Goal: Task Accomplishment & Management: Complete application form

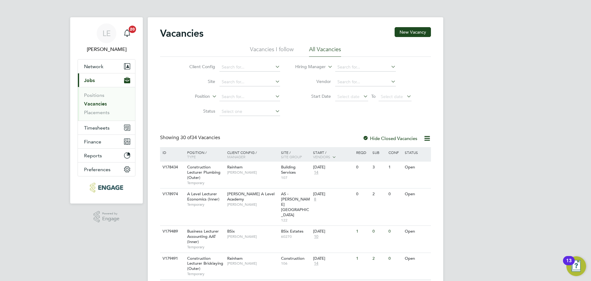
scroll to position [6, 4]
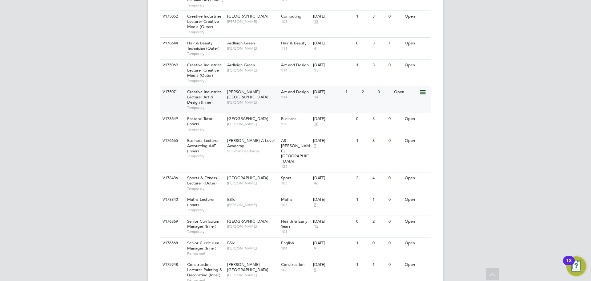
scroll to position [660, 0]
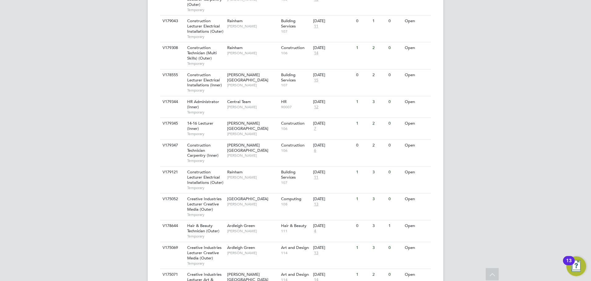
scroll to position [216, 0]
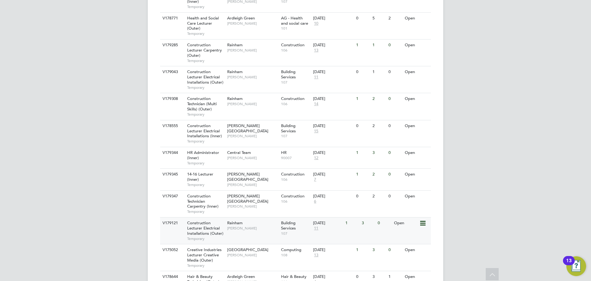
scroll to position [370, 0]
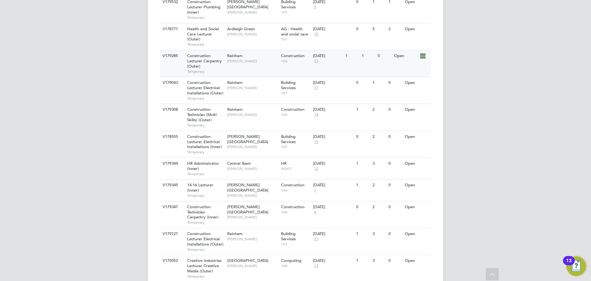
click at [254, 51] on div "V179285 Construction Lecturer Carpentry (Outer) Temporary Rainham [PERSON_NAME]…" at bounding box center [295, 63] width 271 height 27
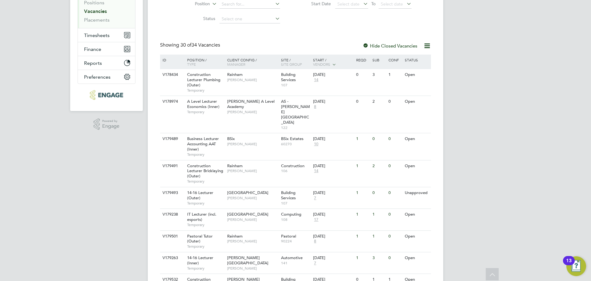
scroll to position [154, 0]
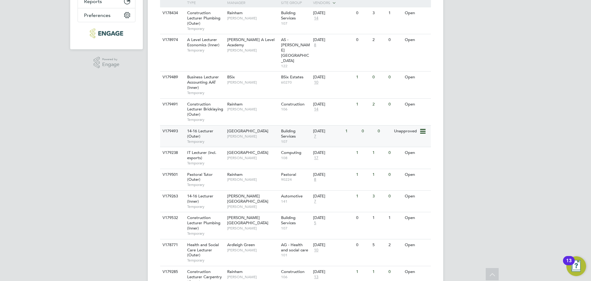
click at [247, 134] on span "[PERSON_NAME]" at bounding box center [252, 136] width 51 height 5
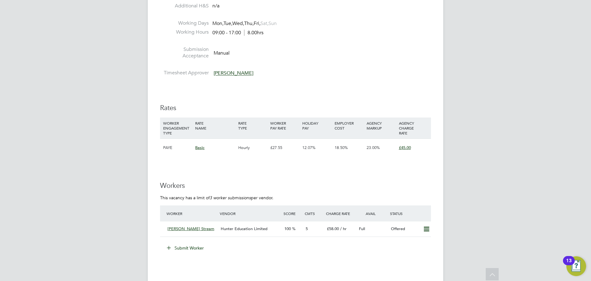
scroll to position [1047, 0]
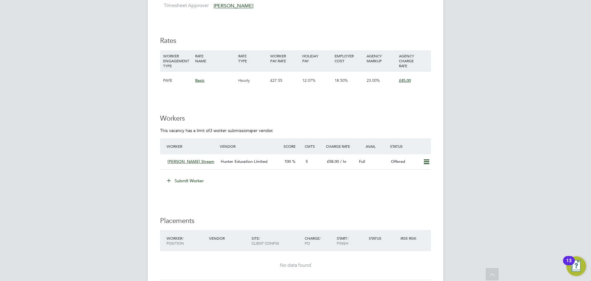
click at [192, 182] on button "Submit Worker" at bounding box center [186, 181] width 46 height 10
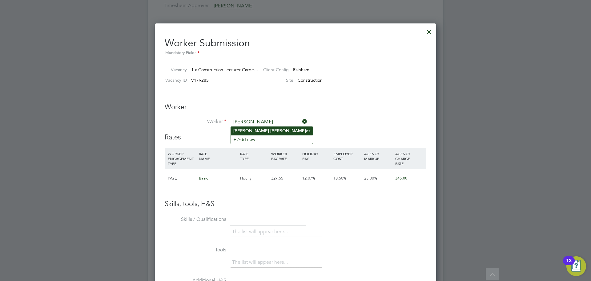
click at [270, 131] on b "Hugh" at bounding box center [288, 130] width 36 height 5
type input "Colin Hughes"
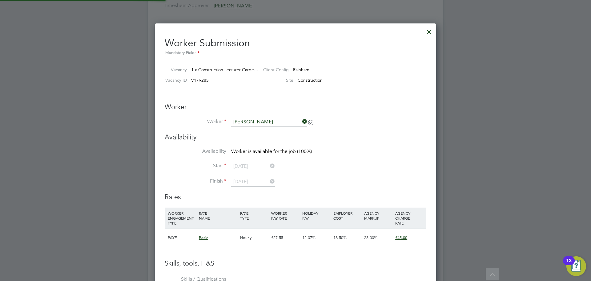
scroll to position [502, 282]
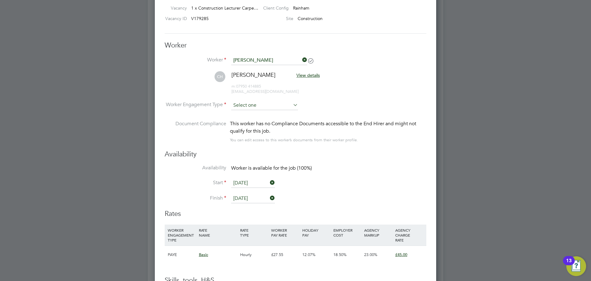
click at [253, 103] on input at bounding box center [264, 105] width 67 height 9
click at [250, 112] on li "Contract" at bounding box center [264, 114] width 67 height 8
type input "Contract"
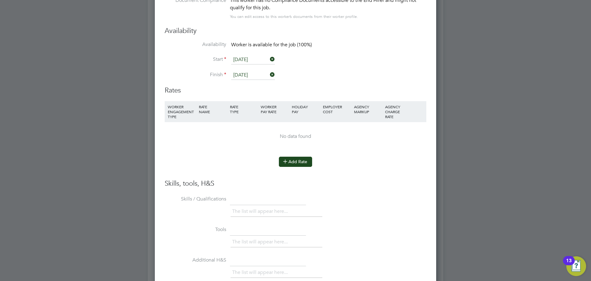
click at [285, 159] on icon at bounding box center [285, 161] width 5 height 5
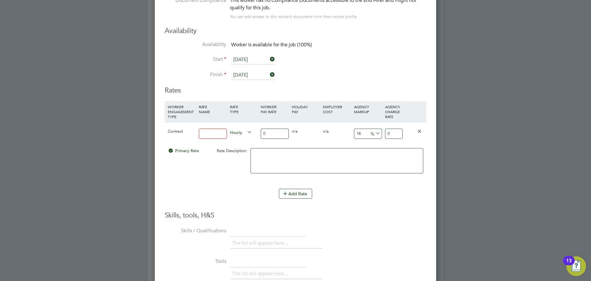
click at [217, 134] on input at bounding box center [213, 133] width 28 height 10
type input "BASIC"
drag, startPoint x: 274, startPoint y: 134, endPoint x: 256, endPoint y: 133, distance: 18.8
click at [256, 133] on div "Contract BASIC Hourly 0 0 n/a 0 n/a 18 0 % 0" at bounding box center [296, 133] width 262 height 23
type input "4"
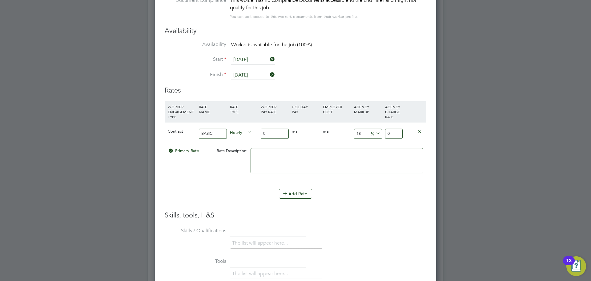
type input "4.72"
type input "40"
type input "47.2"
type input "40"
drag, startPoint x: 366, startPoint y: 135, endPoint x: 349, endPoint y: 132, distance: 17.4
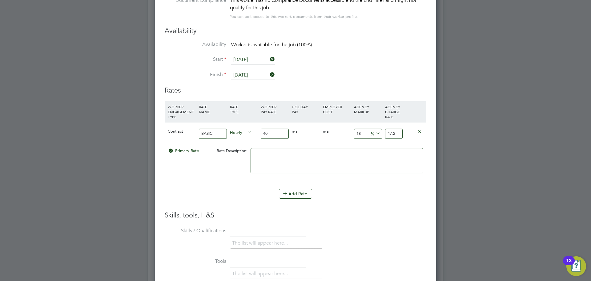
click at [349, 132] on div "Contract BASIC Hourly 40 0 n/a 0 n/a 18 7.2 % 47.2" at bounding box center [296, 133] width 262 height 23
type input "2"
type input "40.8"
type input "23"
type input "49.2"
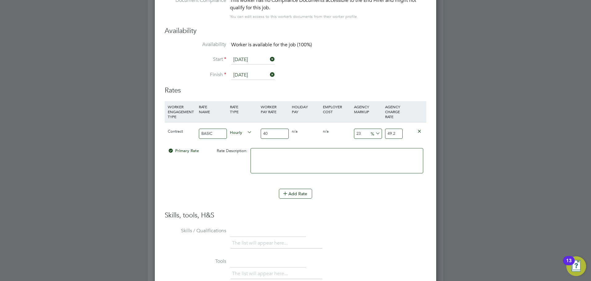
type input "23"
click at [277, 133] on input "40" at bounding box center [275, 133] width 28 height 10
type input "4"
type input "4.92"
type input "42"
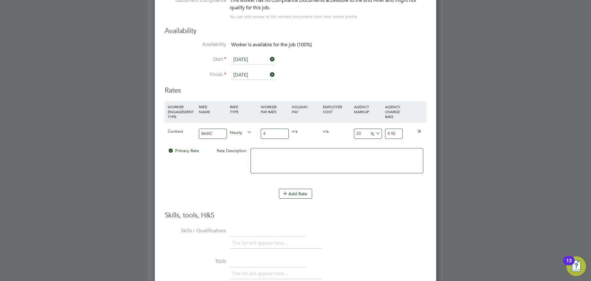
type input "51.66"
type input "42"
drag, startPoint x: 362, startPoint y: 135, endPoint x: 342, endPoint y: 134, distance: 19.4
click at [342, 134] on div "Contract BASIC Hourly 42 0 n/a 0 n/a 23 9.66 % 51.66" at bounding box center [296, 133] width 262 height 23
type input "2"
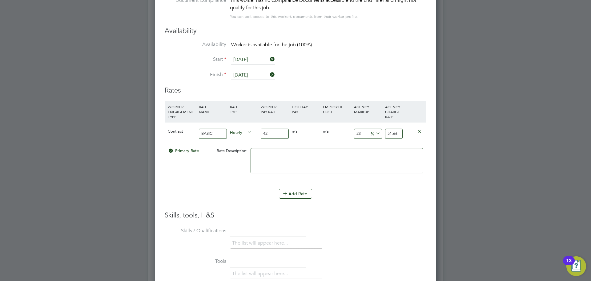
type input "42.84"
type input "23"
type input "51.66"
click at [352, 201] on li "Add Rate" at bounding box center [296, 196] width 262 height 16
click at [273, 135] on input "42" at bounding box center [275, 133] width 28 height 10
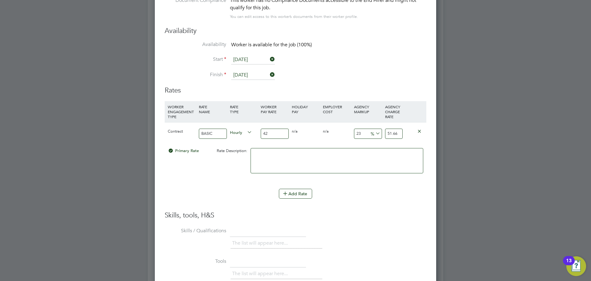
type input "4"
type input "4.92"
type input "43"
type input "52.89"
type input "43"
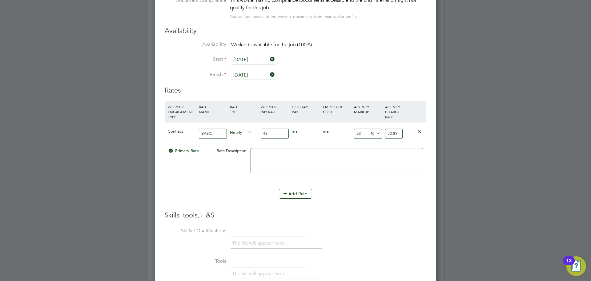
click at [367, 132] on input "23" at bounding box center [368, 133] width 28 height 10
drag, startPoint x: 366, startPoint y: 132, endPoint x: 334, endPoint y: 132, distance: 32.0
click at [334, 132] on div "Contract BASIC Hourly 43 0 n/a 0 n/a 23 9.89 % 52.89" at bounding box center [296, 133] width 262 height 23
type input "2"
type input "43.86"
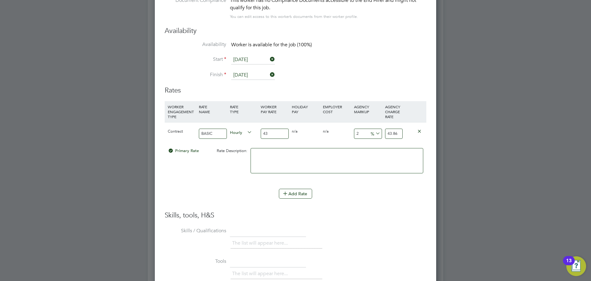
type input "23"
type input "52.89"
click at [367, 194] on div "Add Rate" at bounding box center [296, 193] width 262 height 10
click at [271, 128] on div "43" at bounding box center [274, 133] width 31 height 22
click at [271, 133] on input "43" at bounding box center [275, 133] width 28 height 10
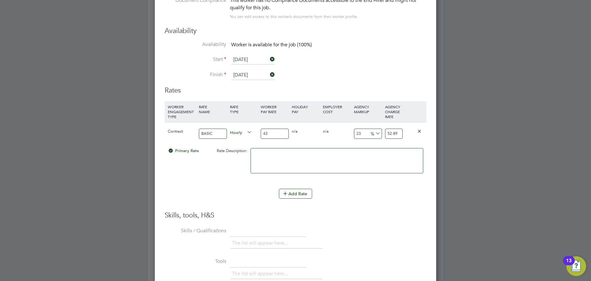
type input "43.5"
type input "53.505"
type input "43.50"
click at [349, 183] on li "WORKER ENGAGEMENT TYPE RATE NAME RATE TYPE WORKER PAY RATE HOLIDAY PAY EMPLOYER…" at bounding box center [296, 144] width 262 height 87
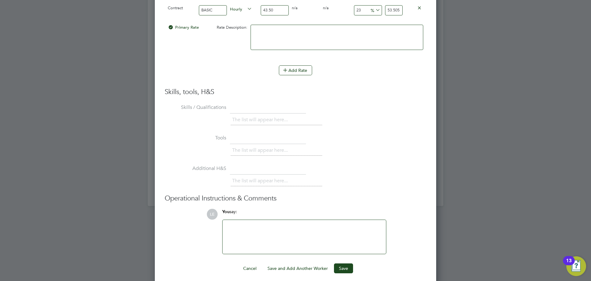
scroll to position [1201, 0]
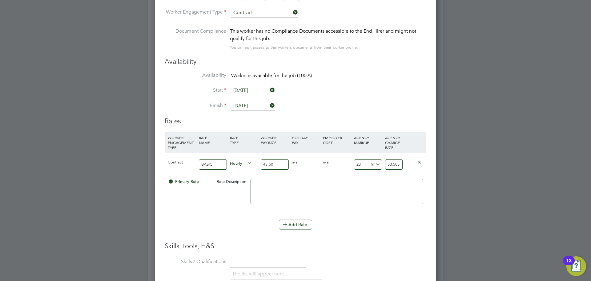
click at [397, 163] on input "53.505" at bounding box center [394, 164] width 18 height 10
type input "22.988505747126435"
type input "53.50"
click at [233, 199] on div "Primary Rate Rate Description:" at bounding box center [296, 195] width 262 height 38
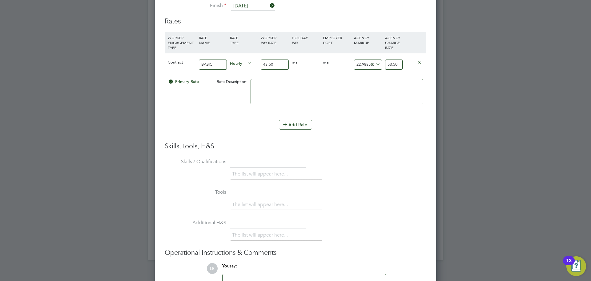
scroll to position [1360, 0]
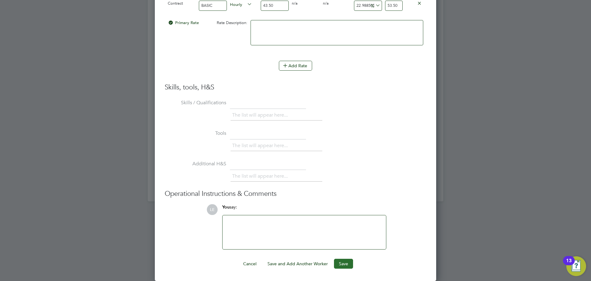
click at [341, 263] on button "Save" at bounding box center [343, 263] width 19 height 10
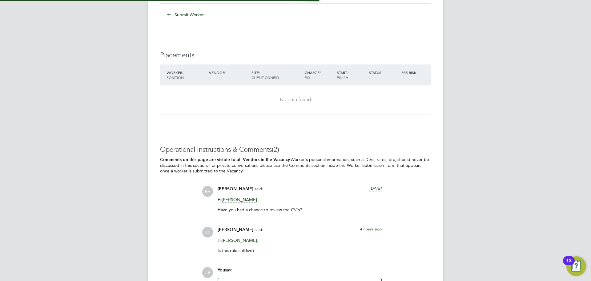
scroll to position [1057, 0]
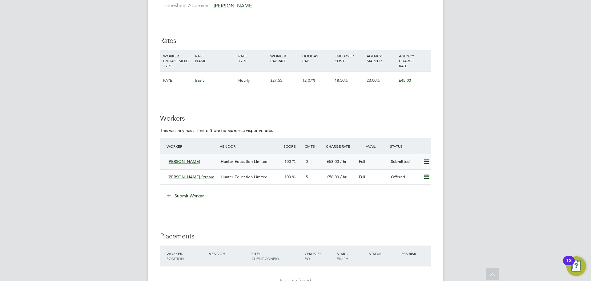
click at [217, 156] on div "Colin Hughes" at bounding box center [191, 161] width 53 height 10
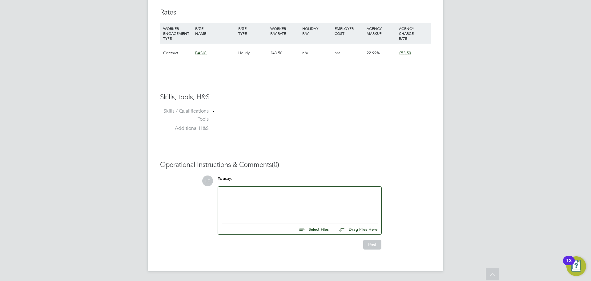
click at [269, 198] on div at bounding box center [300, 203] width 156 height 26
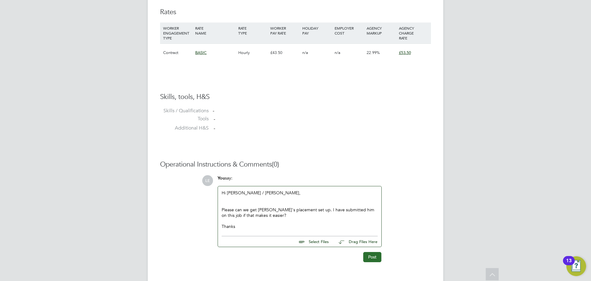
click at [370, 258] on button "Post" at bounding box center [372, 257] width 18 height 10
